Goal: Information Seeking & Learning: Learn about a topic

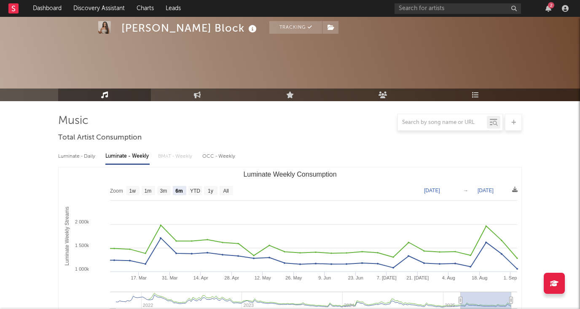
select select "6m"
select select "1w"
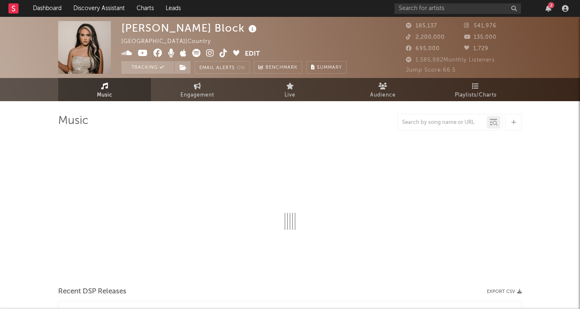
select select "6m"
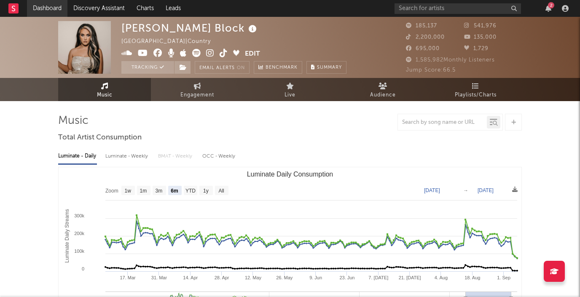
click at [38, 7] on link "Dashboard" at bounding box center [47, 8] width 40 height 17
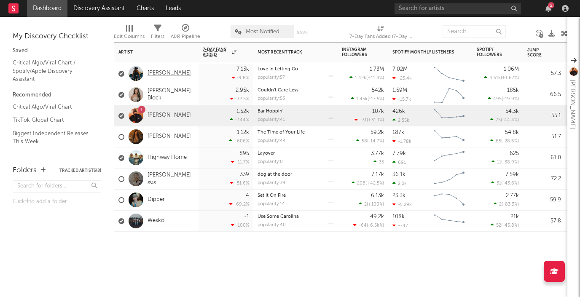
click at [165, 73] on link "[PERSON_NAME]" at bounding box center [169, 73] width 43 height 7
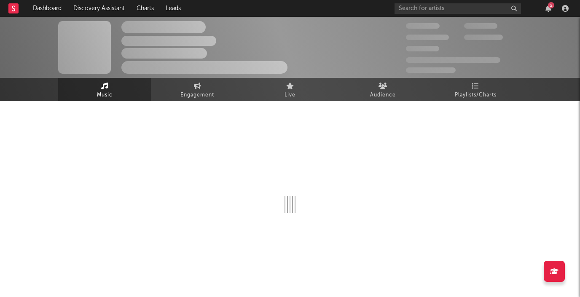
select select "6m"
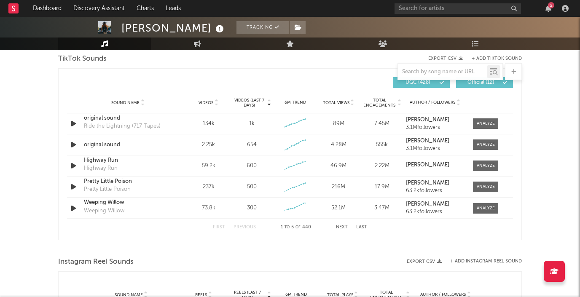
scroll to position [578, 0]
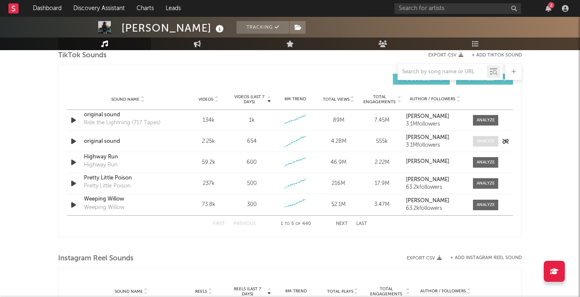
click at [484, 138] on span at bounding box center [485, 141] width 25 height 11
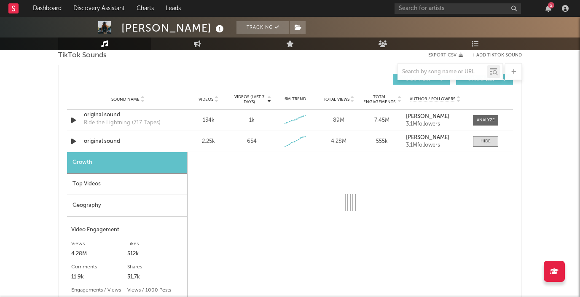
select select "1w"
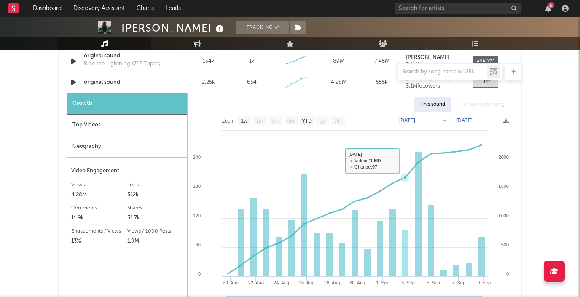
scroll to position [623, 0]
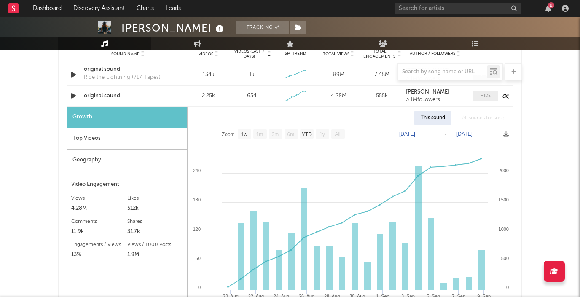
click at [486, 98] on div at bounding box center [486, 96] width 10 height 6
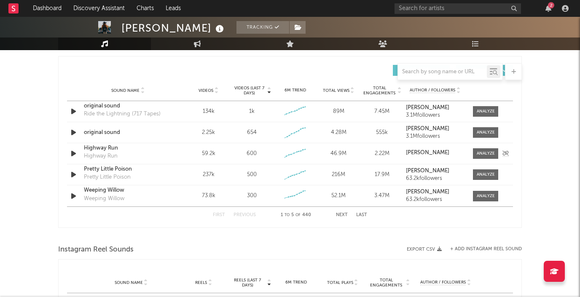
scroll to position [581, 0]
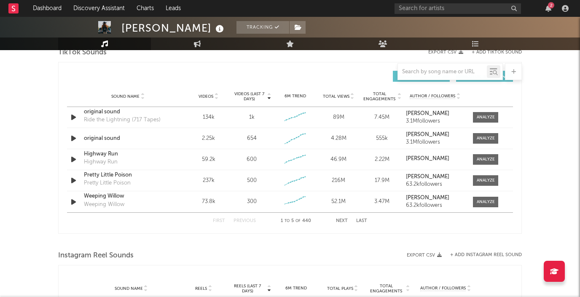
click at [341, 221] on button "Next" at bounding box center [342, 221] width 12 height 5
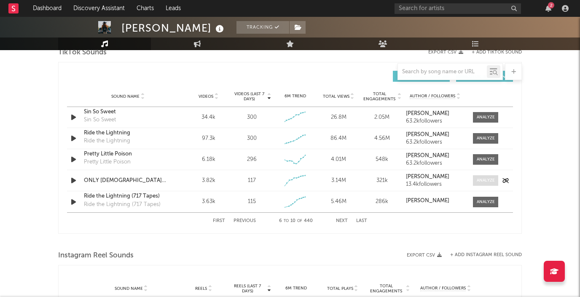
click at [482, 183] on div at bounding box center [486, 181] width 18 height 6
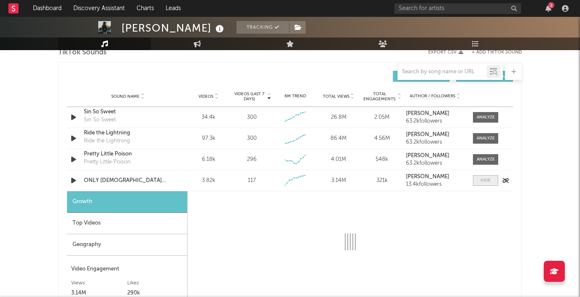
select select "1w"
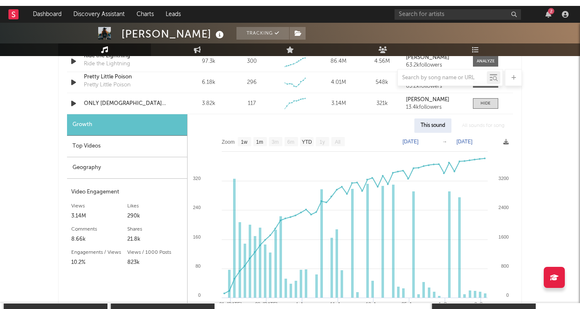
scroll to position [632, 0]
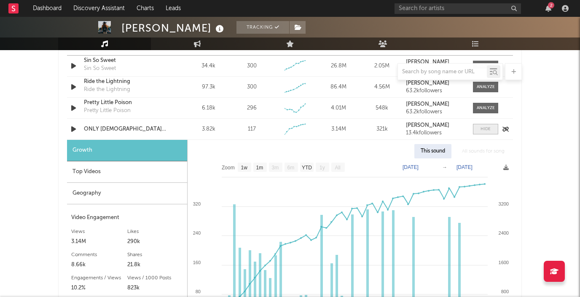
click at [489, 130] on div at bounding box center [486, 129] width 10 height 6
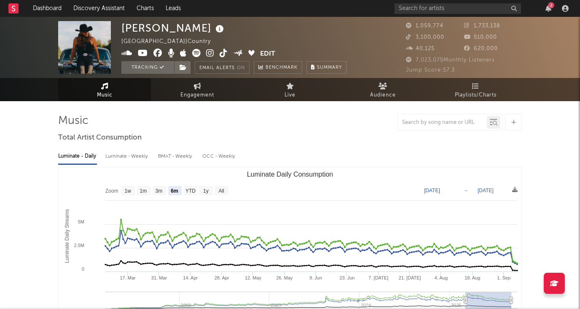
scroll to position [0, 0]
click at [120, 156] on div "Luminate - Weekly" at bounding box center [127, 156] width 44 height 14
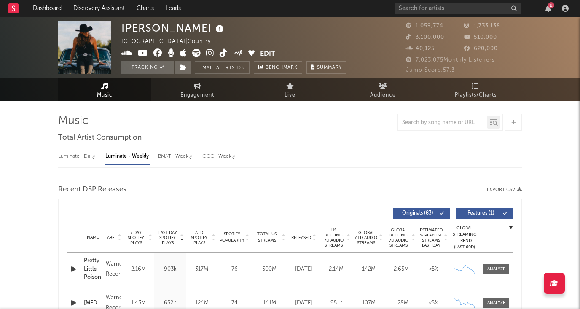
select select "6m"
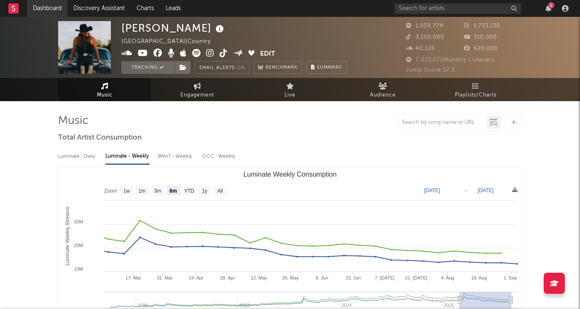
click at [57, 11] on link "Dashboard" at bounding box center [47, 8] width 40 height 17
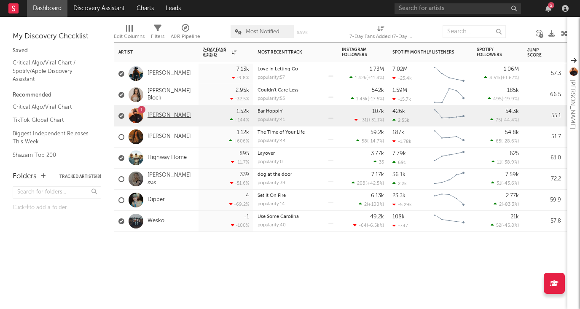
click at [168, 114] on link "[PERSON_NAME]" at bounding box center [169, 115] width 43 height 7
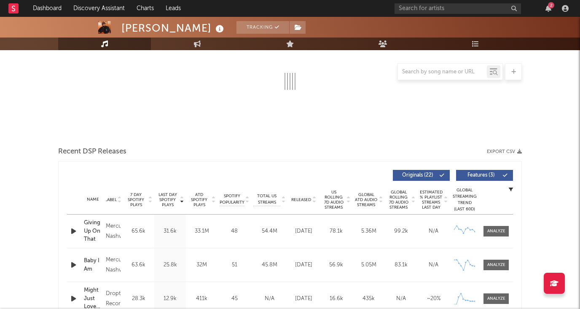
select select "6m"
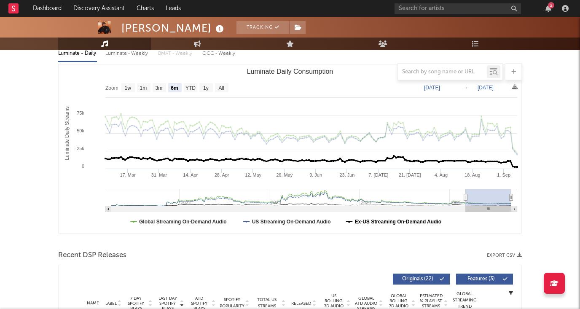
scroll to position [61, 0]
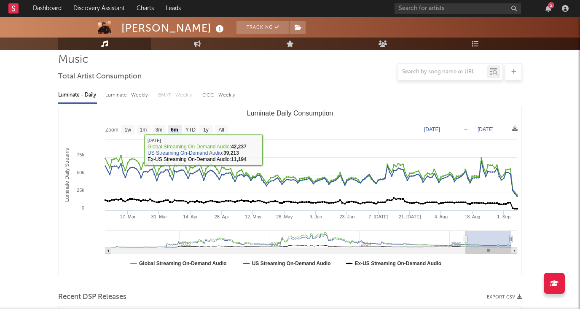
click at [134, 96] on div "Luminate - Weekly" at bounding box center [127, 95] width 44 height 14
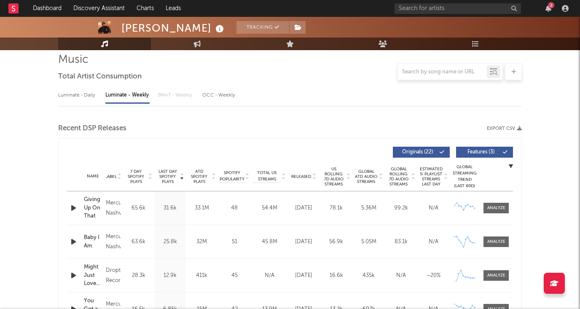
select select "6m"
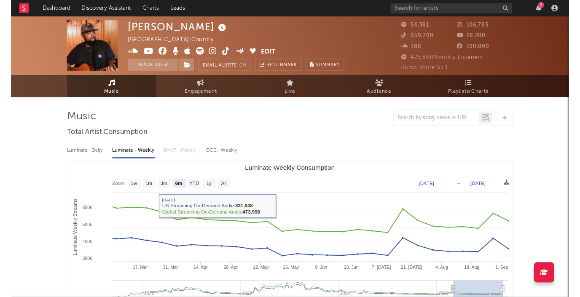
scroll to position [0, 0]
